Goal: Navigation & Orientation: Go to known website

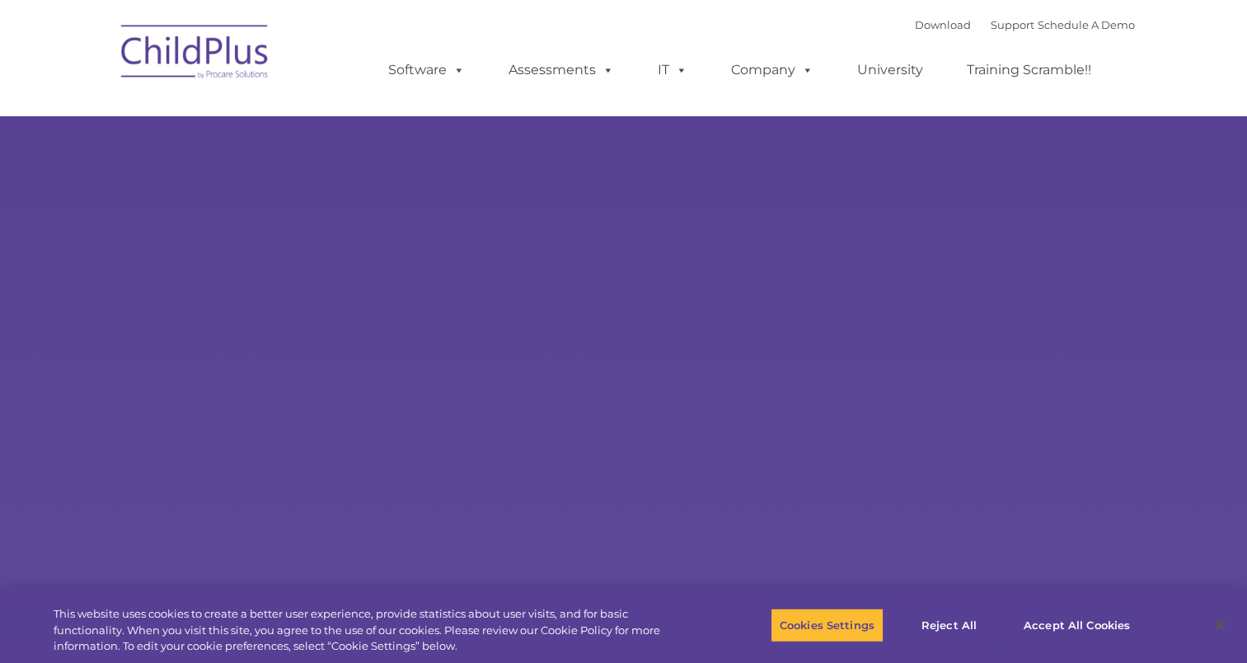
type input ""
select select "MEDIUM"
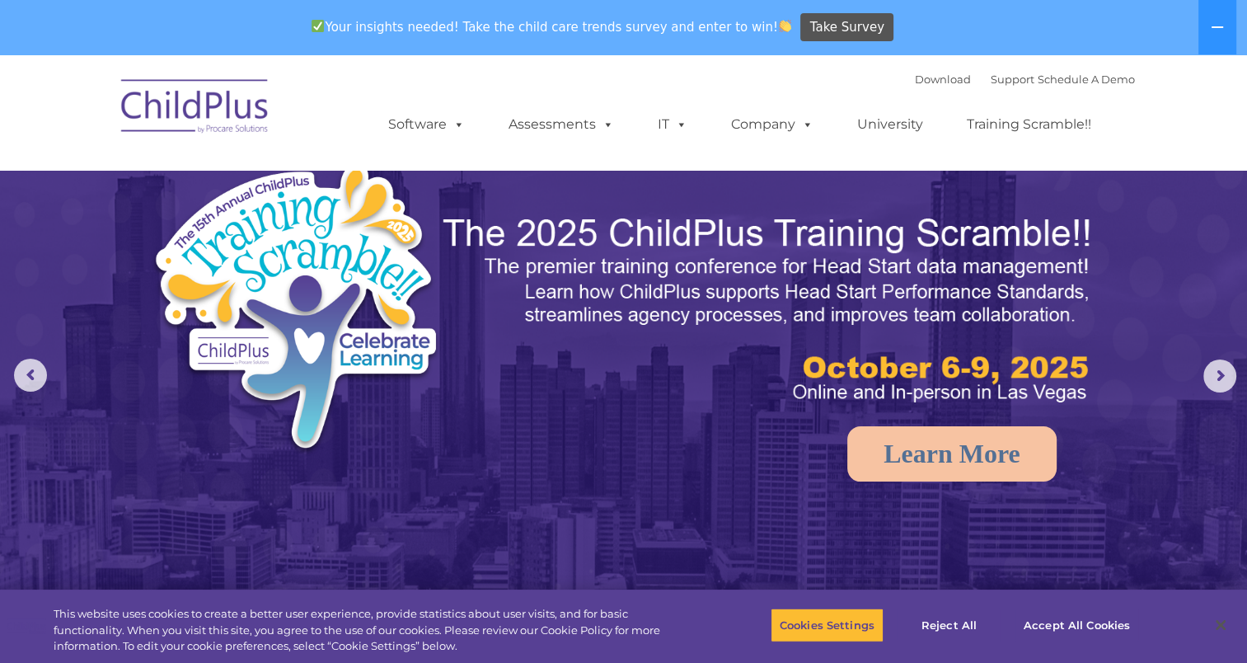
click at [215, 119] on img at bounding box center [195, 109] width 165 height 82
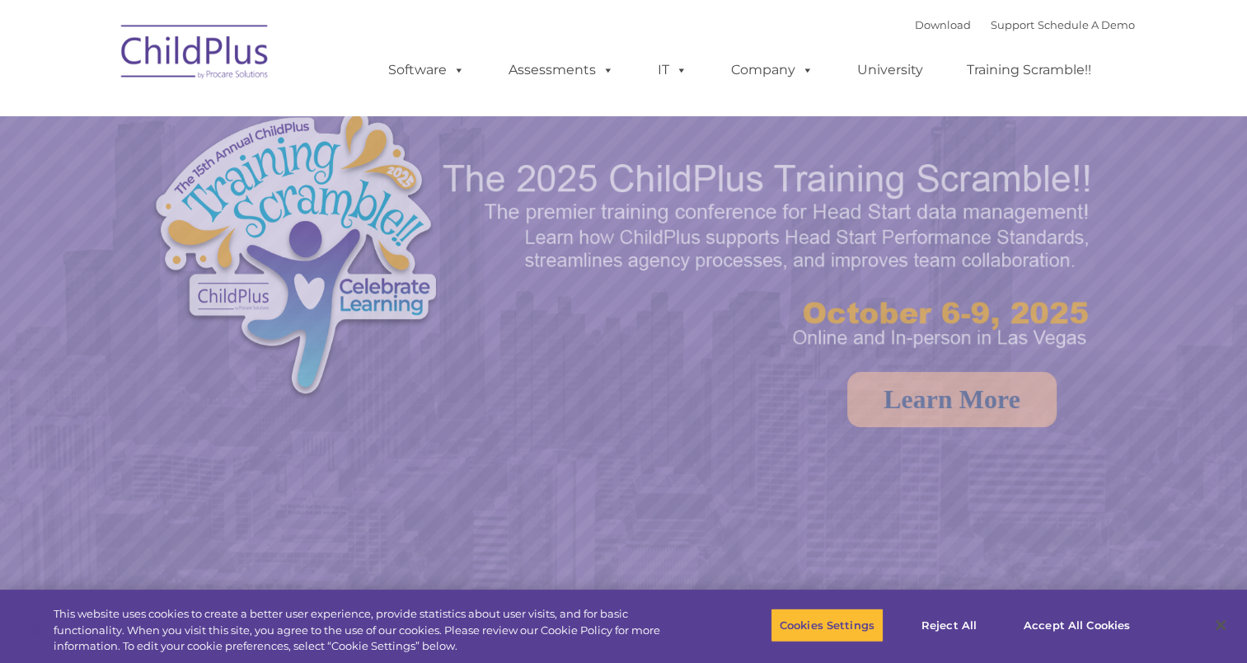
select select "MEDIUM"
